Goal: Use online tool/utility: Use online tool/utility

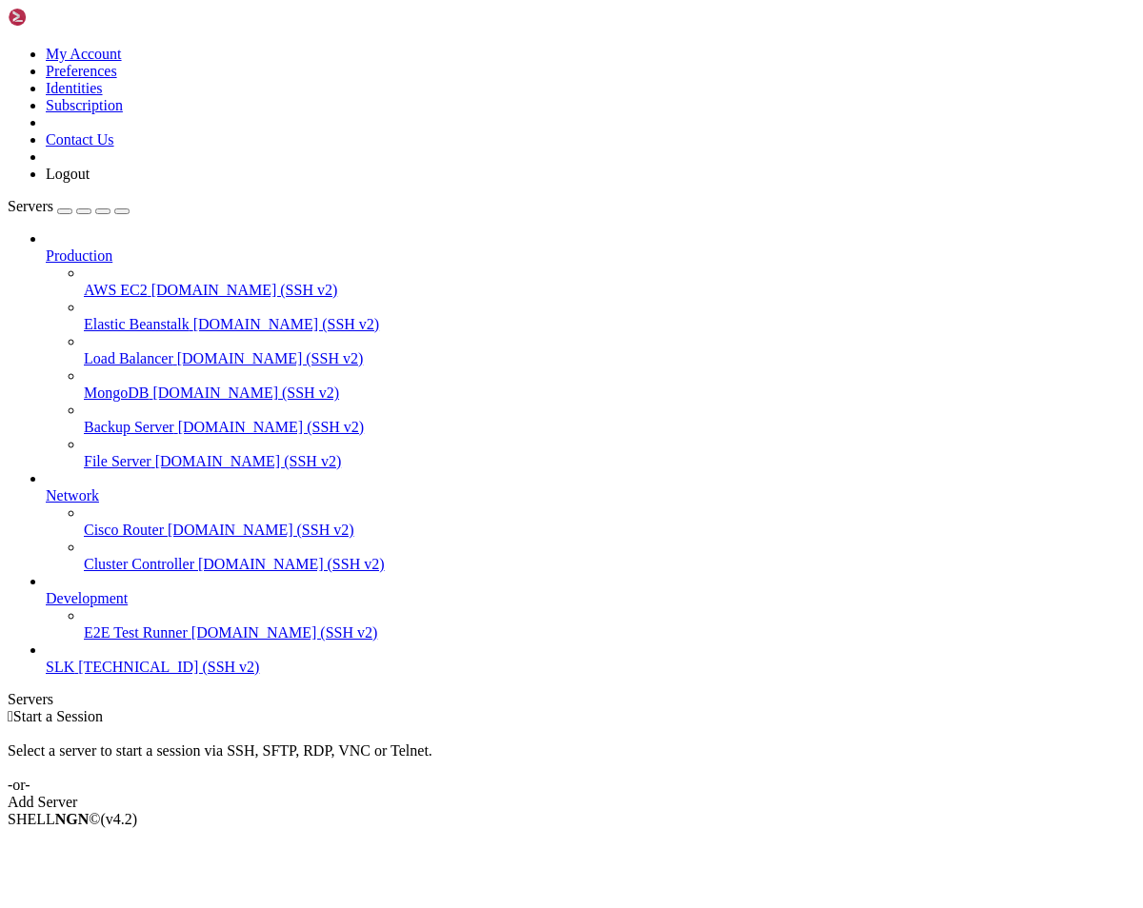
click at [74, 675] on span "SLK" at bounding box center [60, 667] width 29 height 16
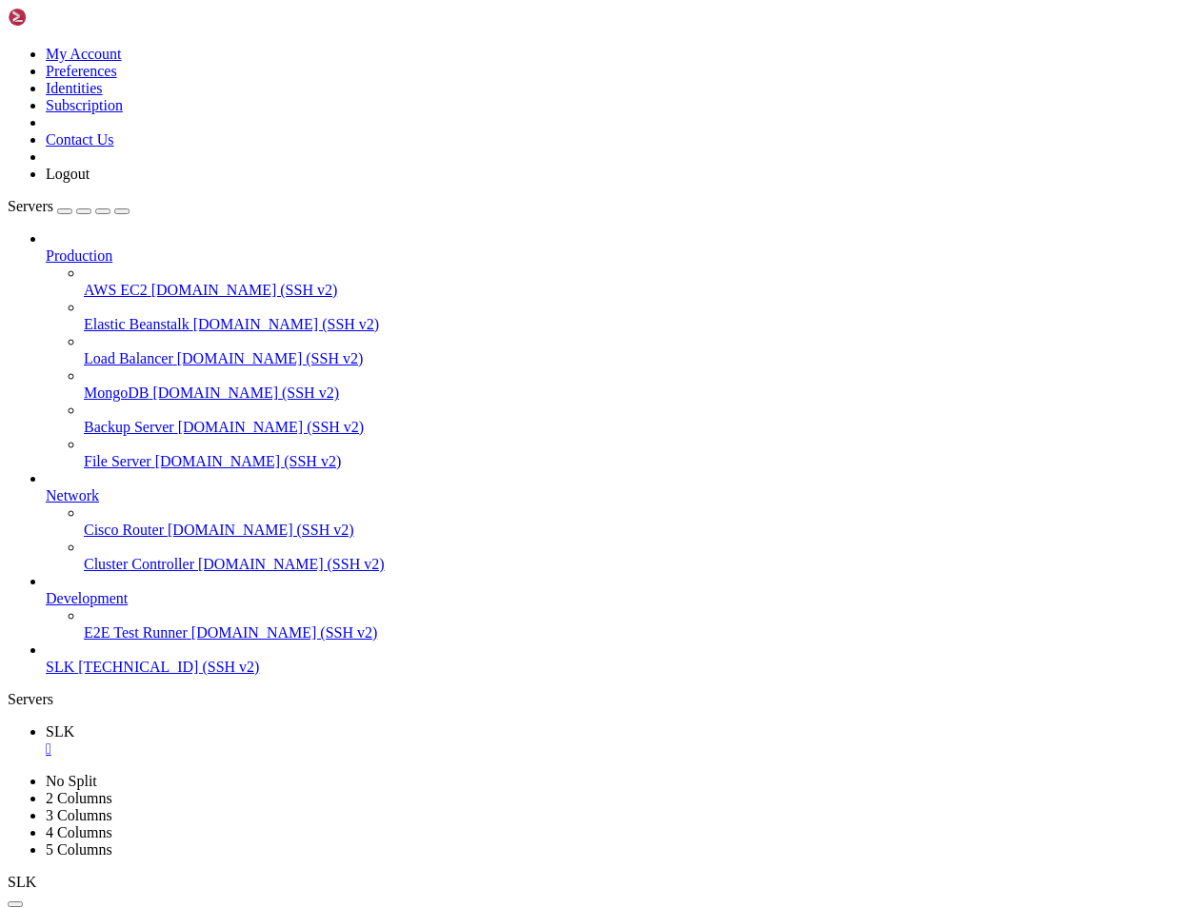
drag, startPoint x: 801, startPoint y: 1614, endPoint x: 724, endPoint y: 1673, distance: 97.1
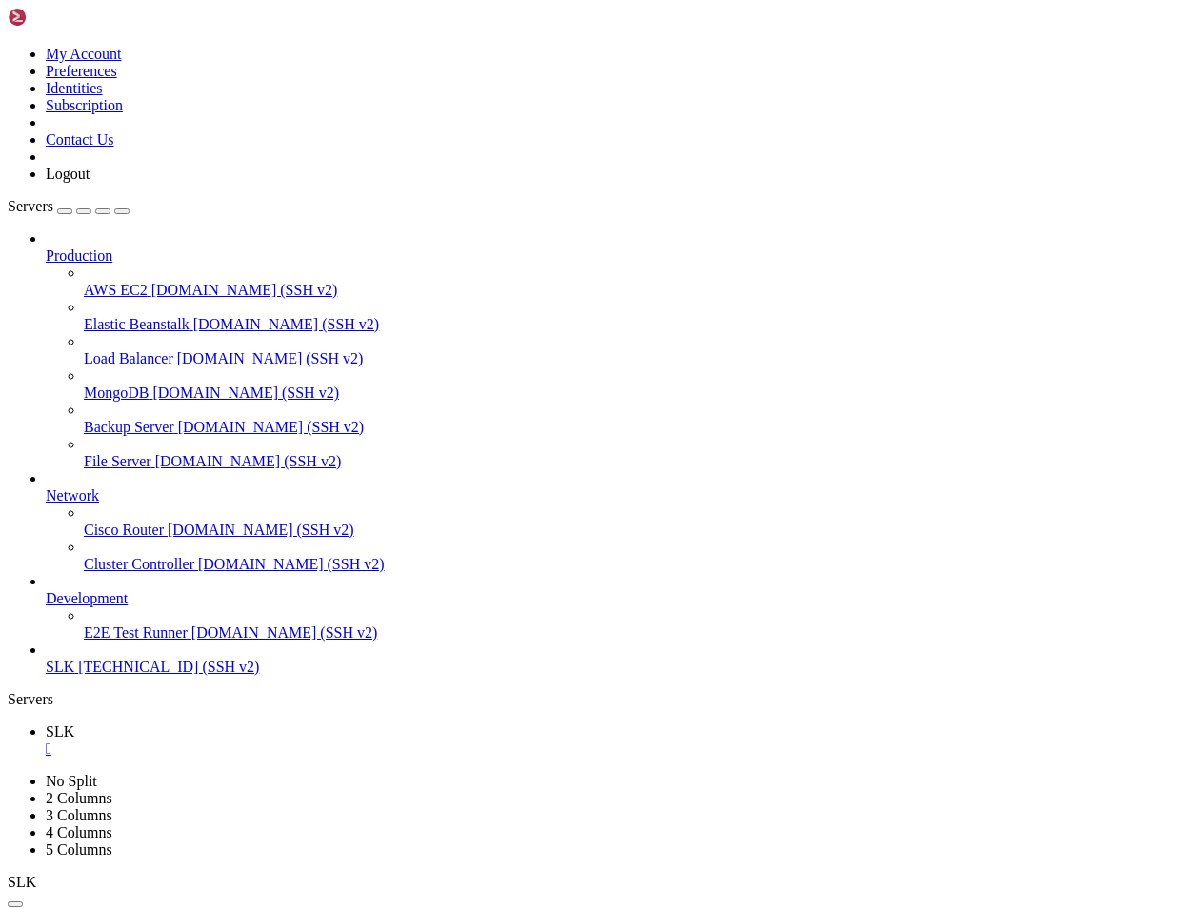
drag, startPoint x: 611, startPoint y: 1773, endPoint x: 414, endPoint y: 1811, distance: 200.7
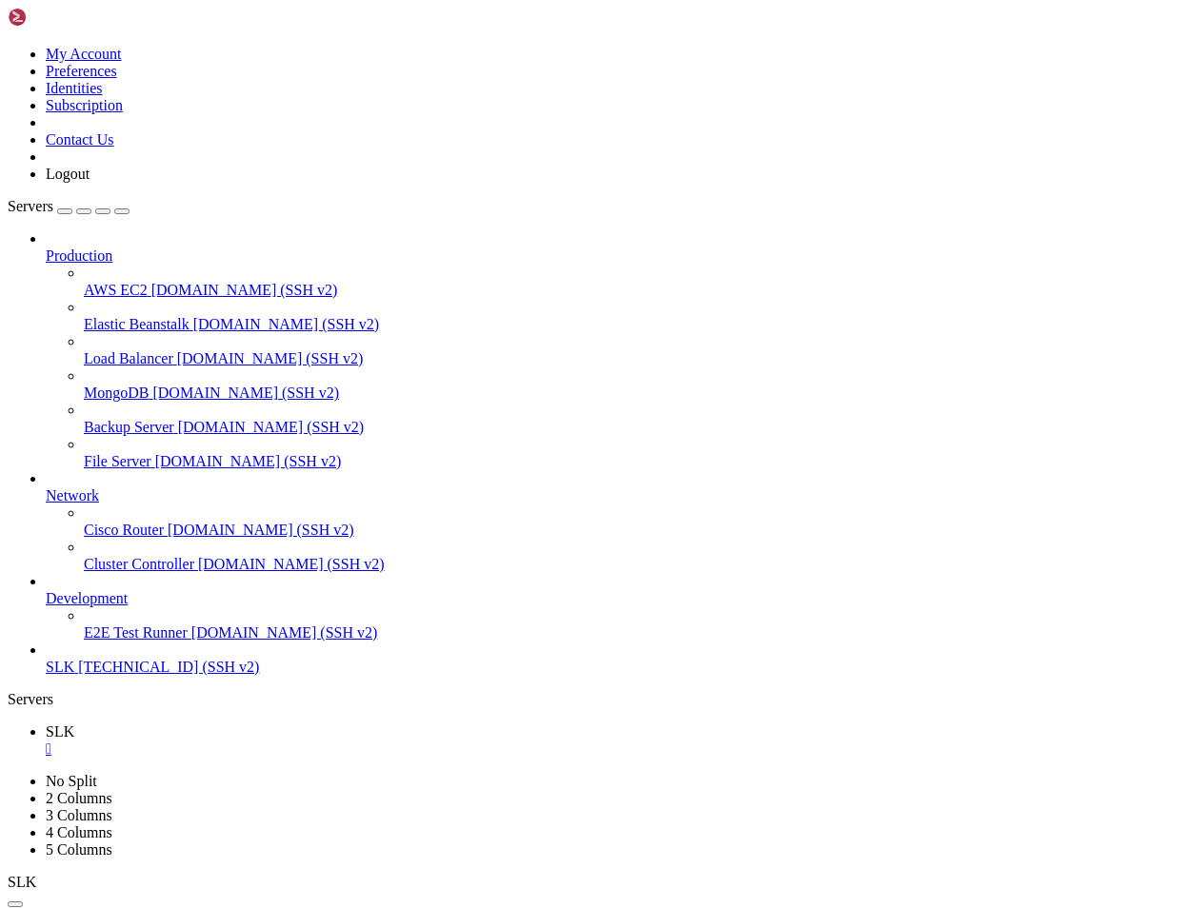
drag, startPoint x: 948, startPoint y: 1688, endPoint x: 893, endPoint y: 1680, distance: 55.7
drag, startPoint x: 588, startPoint y: 1670, endPoint x: 690, endPoint y: 1771, distance: 143.4
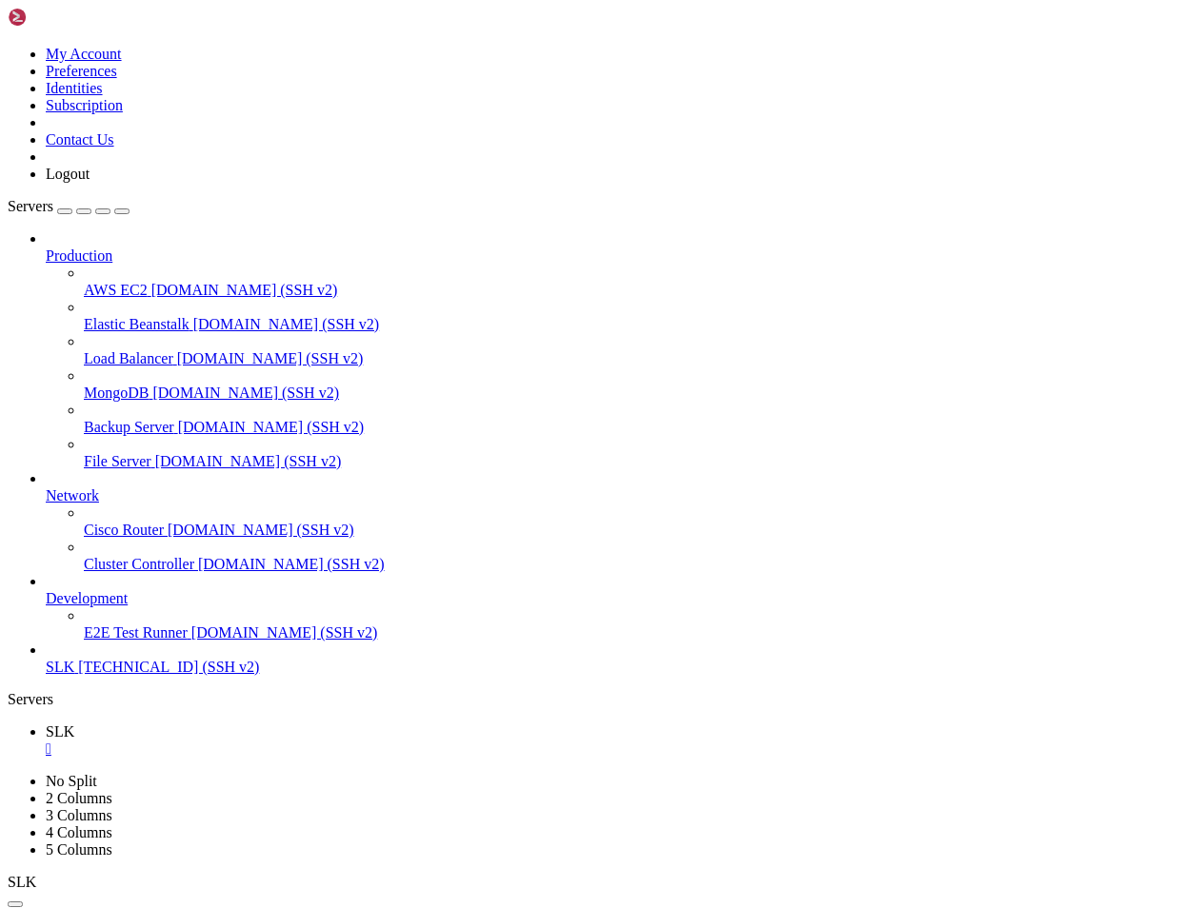
scroll to position [6620, 0]
drag, startPoint x: 902, startPoint y: 1508, endPoint x: 852, endPoint y: 1520, distance: 51.0
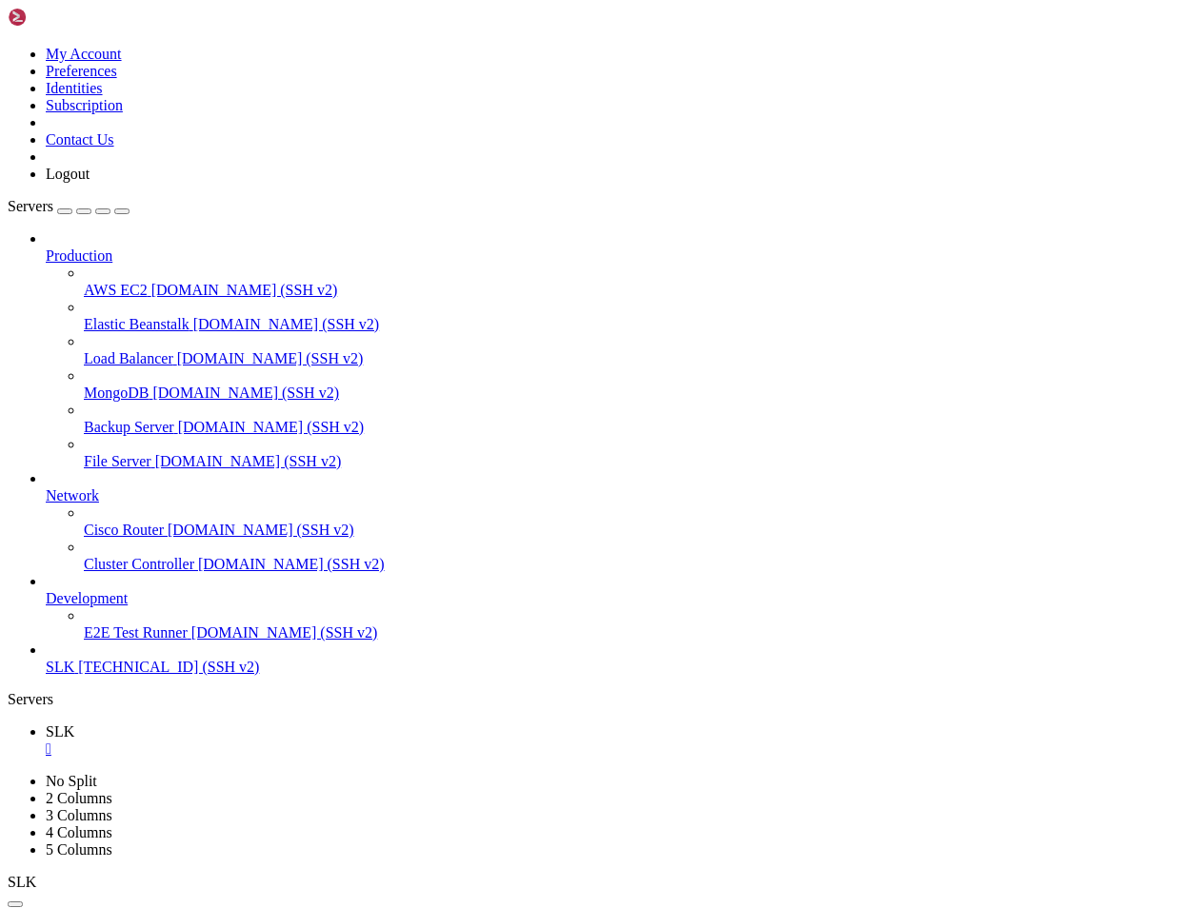
scroll to position [7024, 0]
drag, startPoint x: 354, startPoint y: 1802, endPoint x: 128, endPoint y: 1800, distance: 226.6
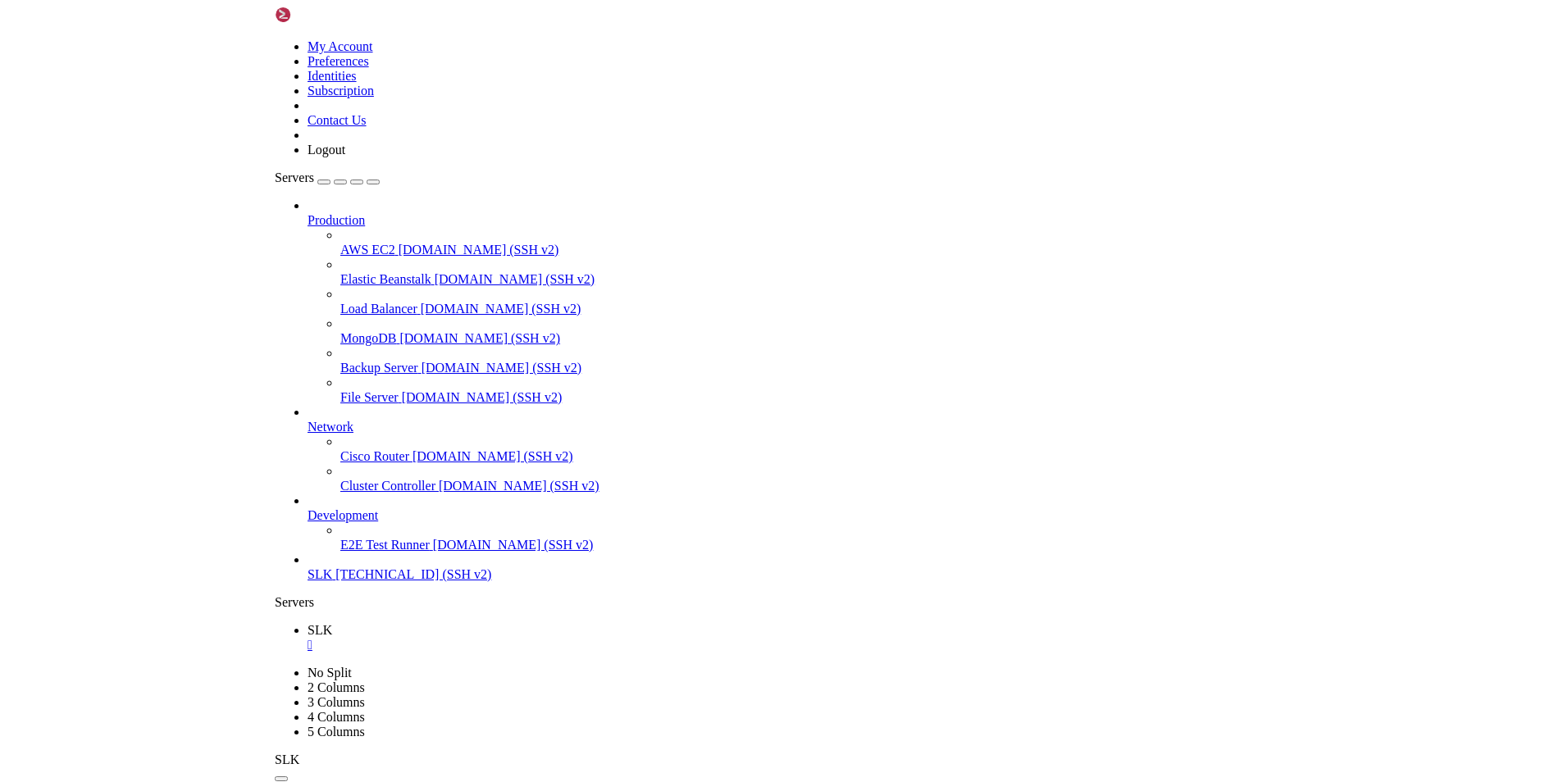
scroll to position [6942, 0]
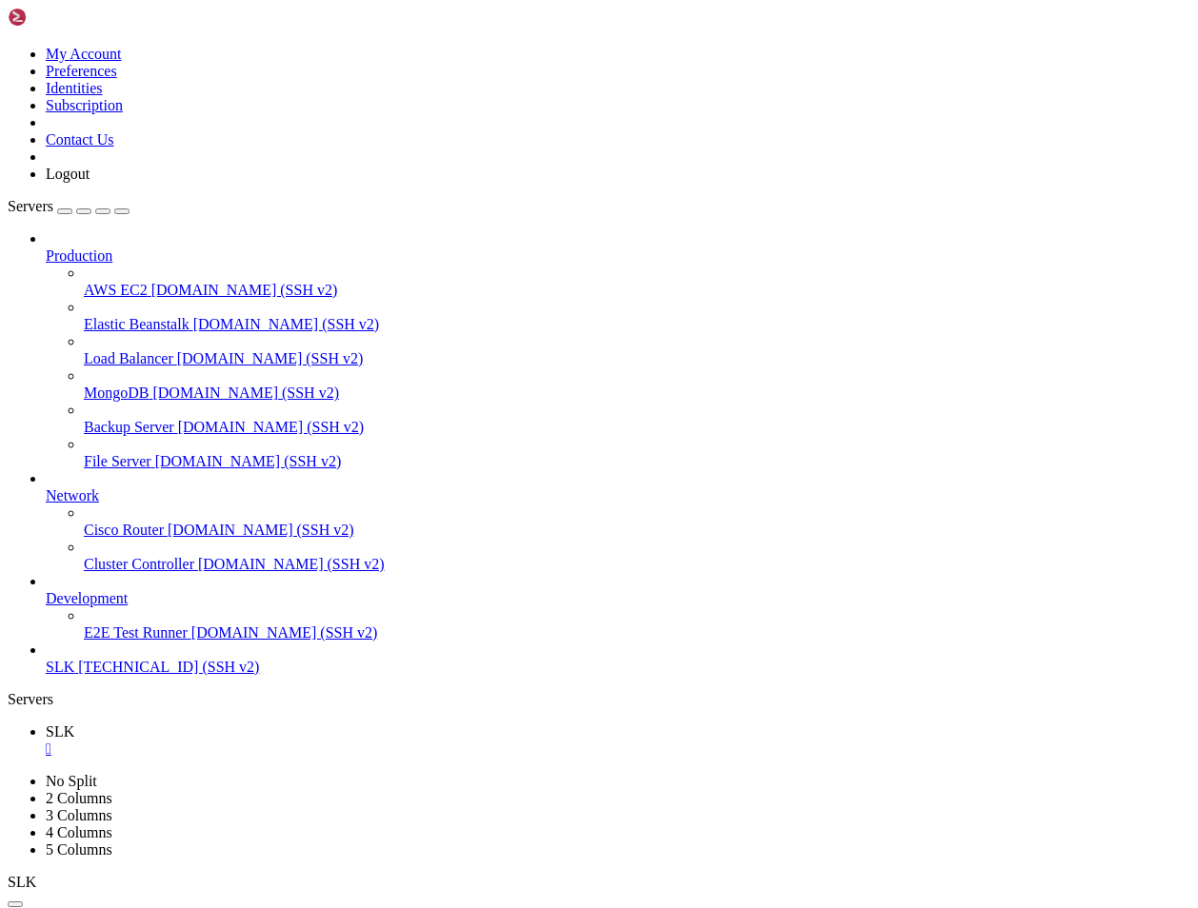
drag, startPoint x: 85, startPoint y: 1851, endPoint x: 926, endPoint y: 1839, distance: 841.7
copy div "warn Data fetching is changing to a single fetch in React Router v7 ┃ You can u…"
